Goal: Check status: Check status

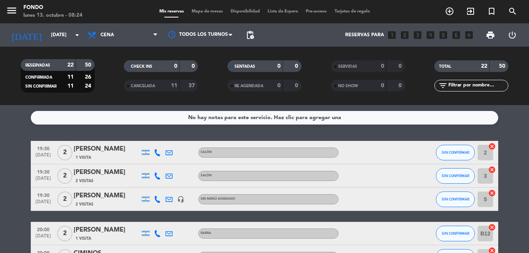
click at [76, 34] on icon "arrow_drop_down" at bounding box center [76, 34] width 9 height 9
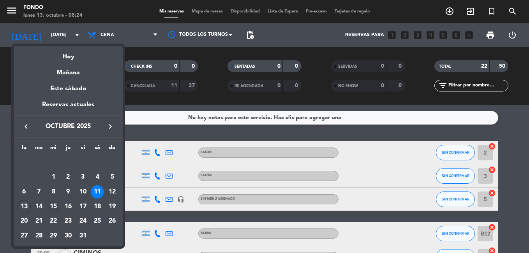
click at [54, 205] on div "15" at bounding box center [53, 206] width 13 height 13
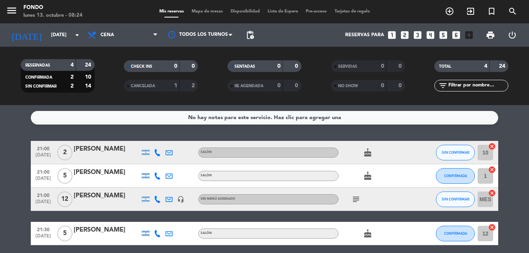
click at [8, 170] on bookings-row "21:00 [DATE] 2 [PERSON_NAME][DEMOGRAPHIC_DATA] SALÓN cake SIN CONFIRMAR 10 canc…" at bounding box center [264, 193] width 529 height 104
click at [68, 36] on input "[DATE]" at bounding box center [80, 34] width 66 height 13
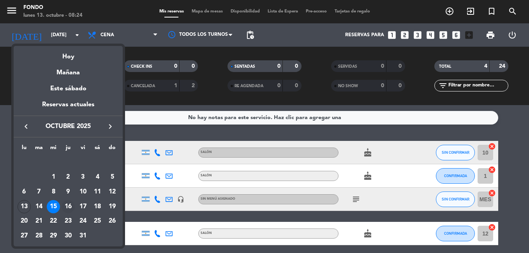
click at [70, 203] on div "16" at bounding box center [68, 206] width 13 height 13
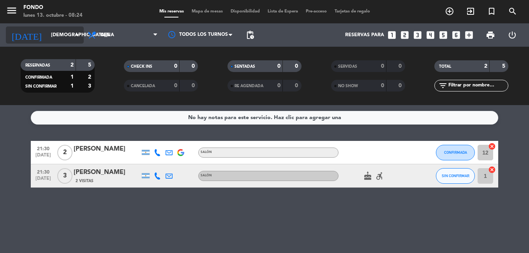
click at [74, 43] on div "[DATE] [DATE] arrow_drop_down" at bounding box center [45, 35] width 78 height 17
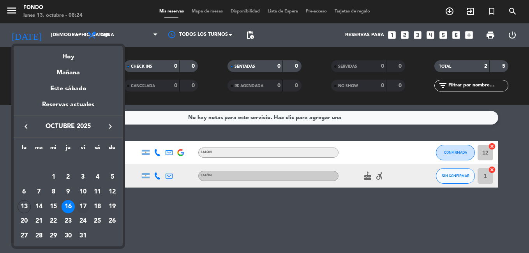
click at [83, 207] on div "17" at bounding box center [82, 206] width 13 height 13
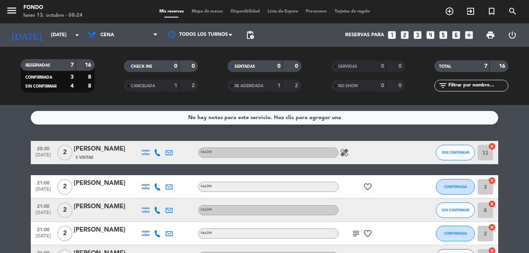
click at [0, 176] on html "close × Fondo × chrome_reader_mode Listado de Reservas account_box Clientes acc…" at bounding box center [264, 126] width 529 height 253
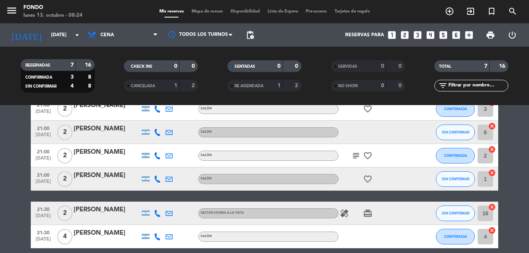
scroll to position [94, 0]
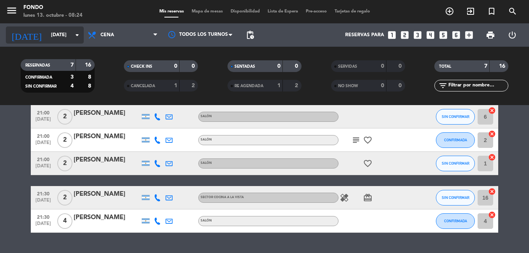
click at [71, 36] on input "[DATE]" at bounding box center [80, 34] width 66 height 13
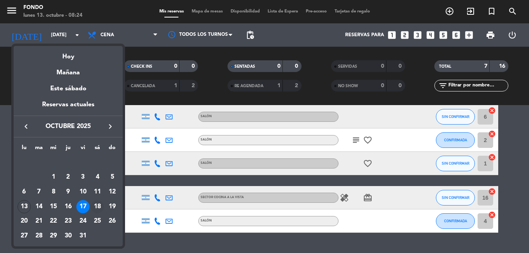
click at [94, 205] on div "18" at bounding box center [97, 206] width 13 height 13
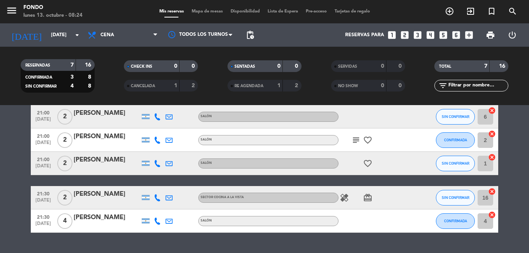
type input "[DATE]"
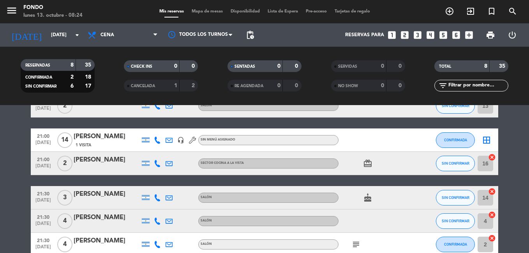
click at [0, 179] on html "close × Fondo × chrome_reader_mode Listado de Reservas account_box Clientes acc…" at bounding box center [264, 126] width 529 height 253
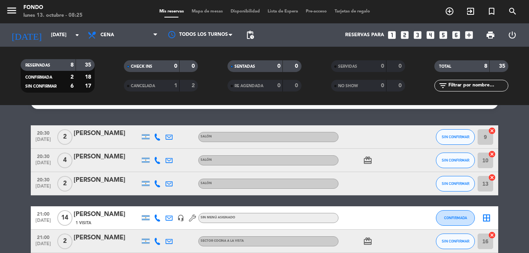
scroll to position [0, 0]
